Goal: Task Accomplishment & Management: Manage account settings

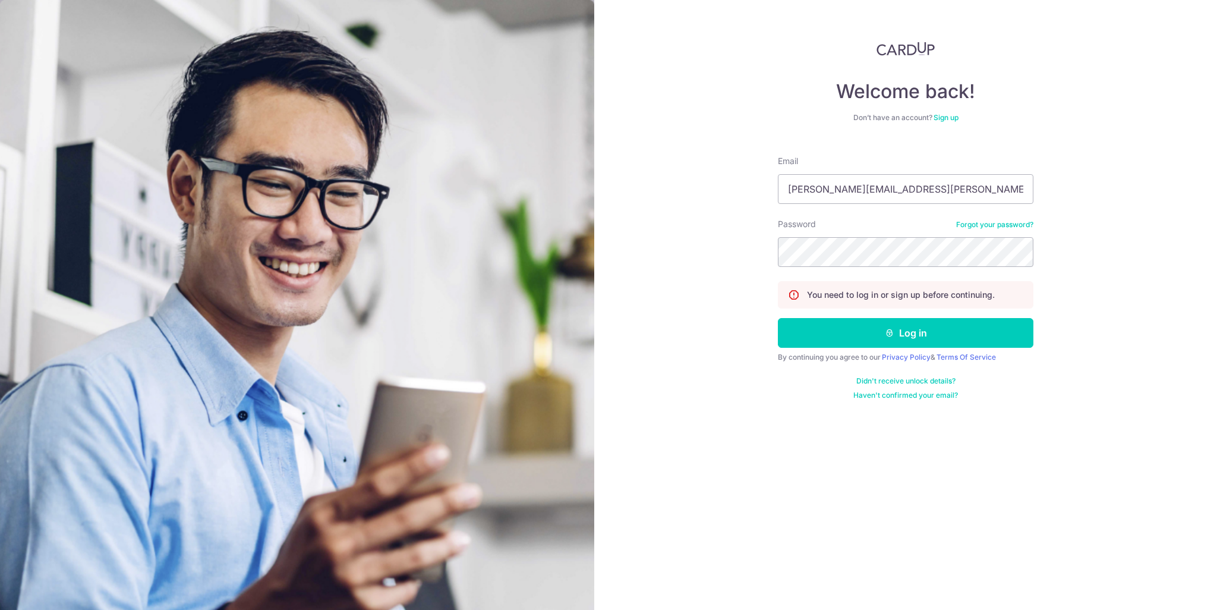
type input "[PERSON_NAME][EMAIL_ADDRESS][PERSON_NAME][DOMAIN_NAME]"
click at [908, 328] on button "Log in" at bounding box center [906, 333] width 256 height 30
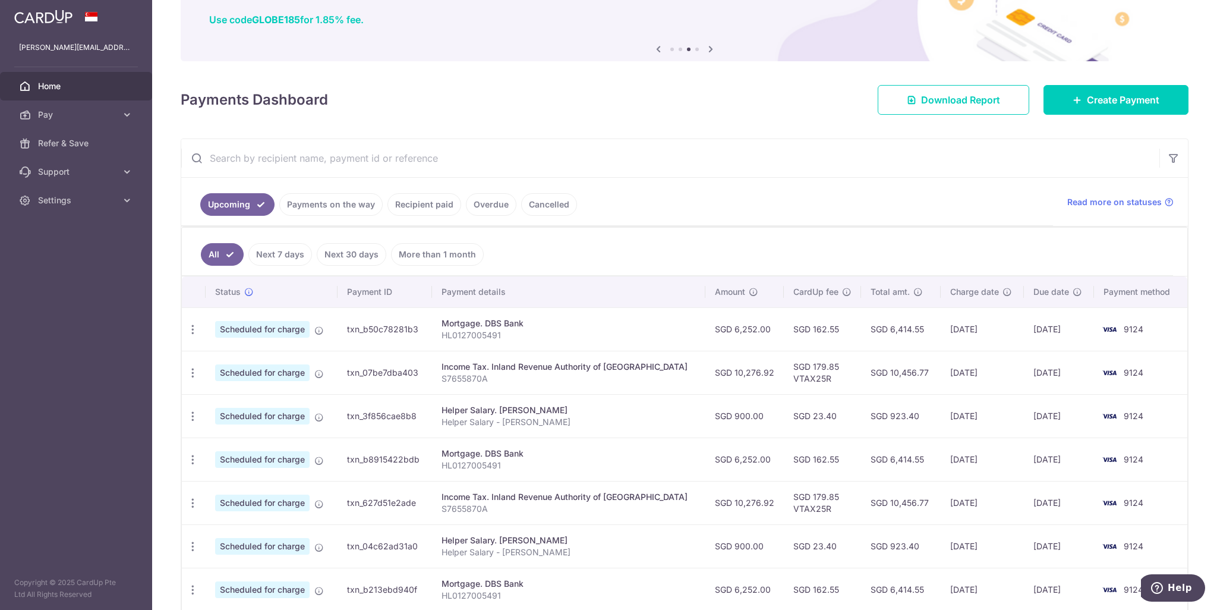
scroll to position [119, 0]
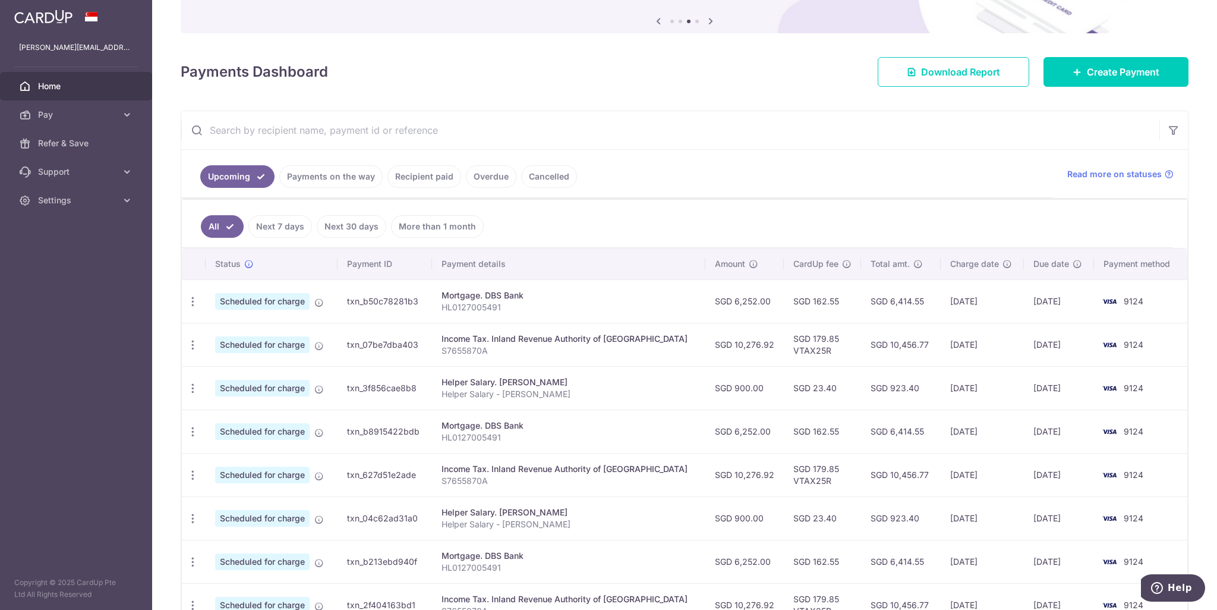
click at [340, 178] on link "Payments on the way" at bounding box center [330, 176] width 103 height 23
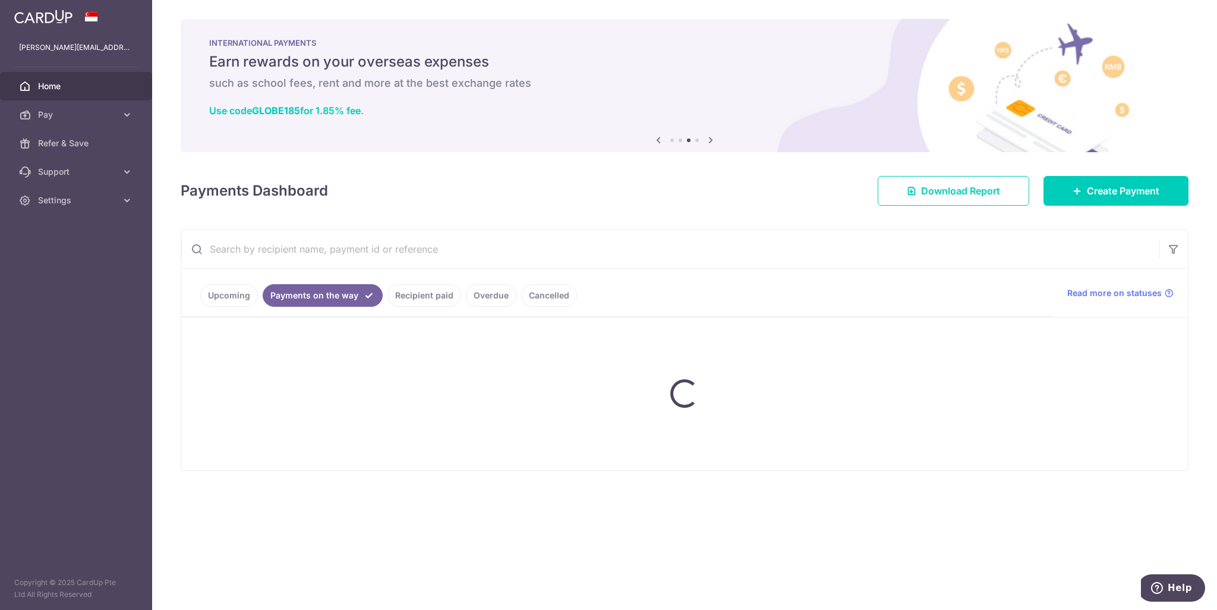
scroll to position [0, 0]
